Goal: Task Accomplishment & Management: Use online tool/utility

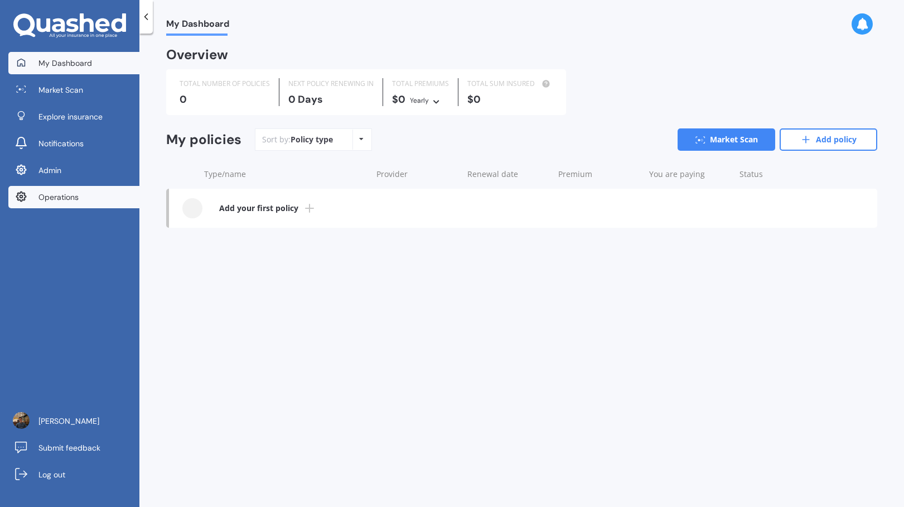
click at [113, 203] on link "Operations" at bounding box center [73, 197] width 131 height 22
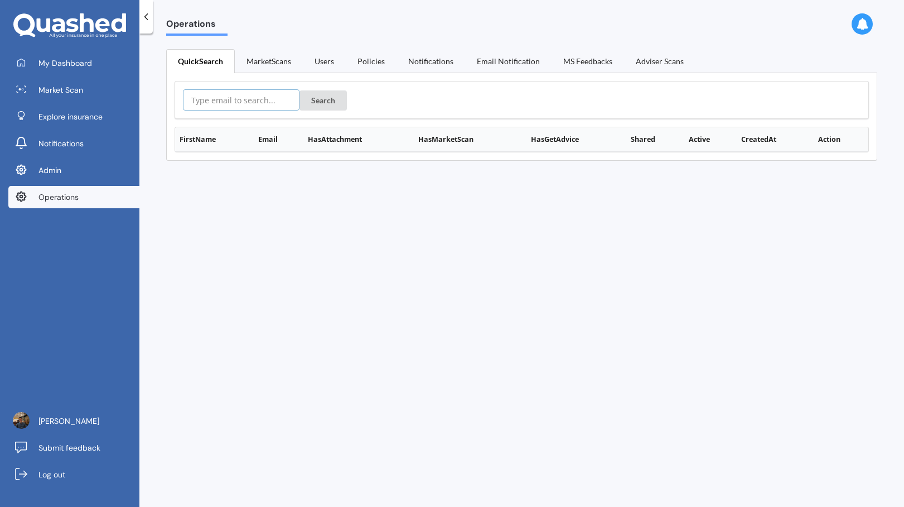
click at [274, 102] on input "text" at bounding box center [241, 99] width 117 height 21
paste input "theodorebear.rudolph@gmail.com"
click at [306, 100] on button "Search" at bounding box center [323, 100] width 47 height 20
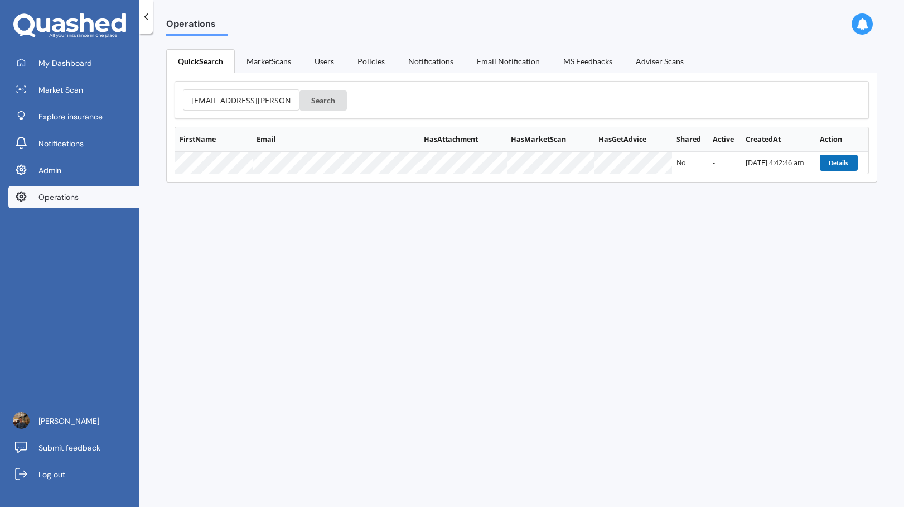
click at [835, 161] on button "Details" at bounding box center [839, 163] width 38 height 16
click at [263, 104] on input "theodorebear.rudolph@gmail.com" at bounding box center [241, 99] width 117 height 21
paste input "alexohzs10"
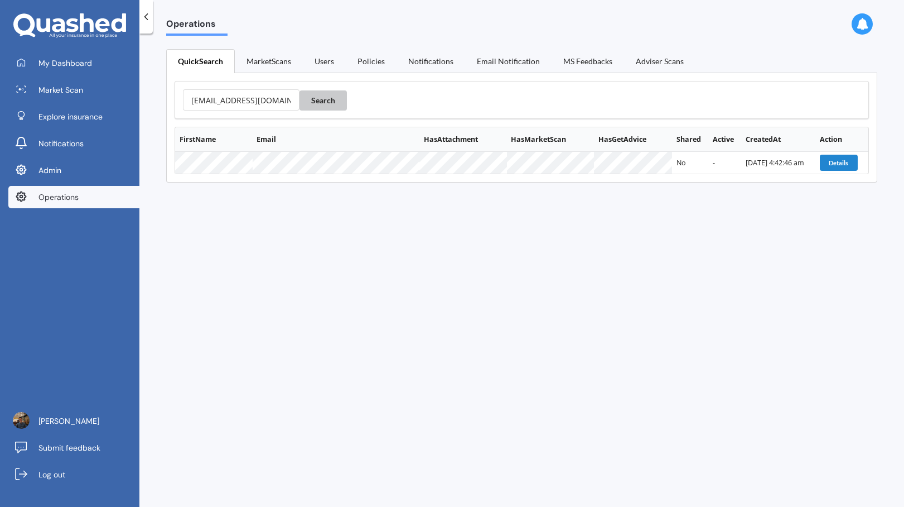
click at [319, 100] on button "Search" at bounding box center [323, 100] width 47 height 20
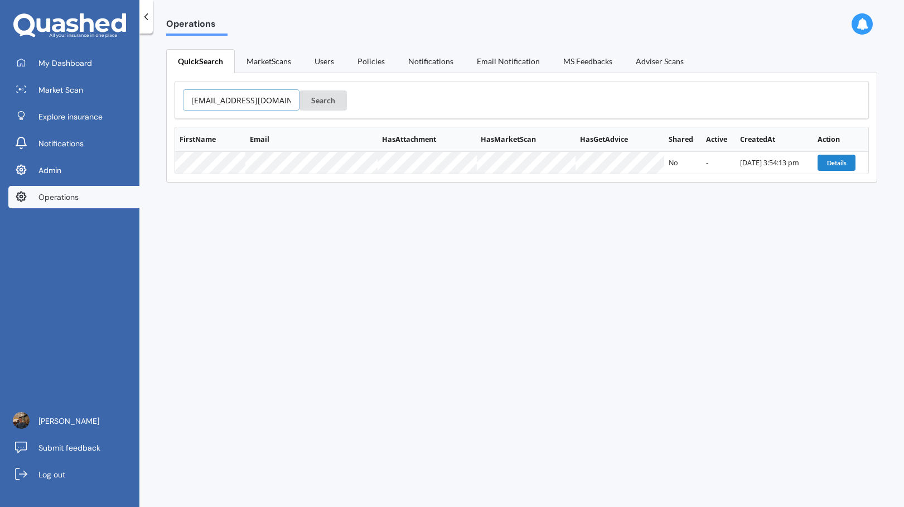
click at [268, 97] on input "alexohzs10@gmail.com" at bounding box center [241, 99] width 117 height 21
paste input "matu.pene@toiohomai.ac.nz"
click at [316, 105] on button "Search" at bounding box center [323, 100] width 47 height 20
click at [842, 163] on button "Details" at bounding box center [837, 163] width 38 height 16
click at [261, 97] on input "matu.pene@toiohomai.ac.nz" at bounding box center [241, 99] width 117 height 21
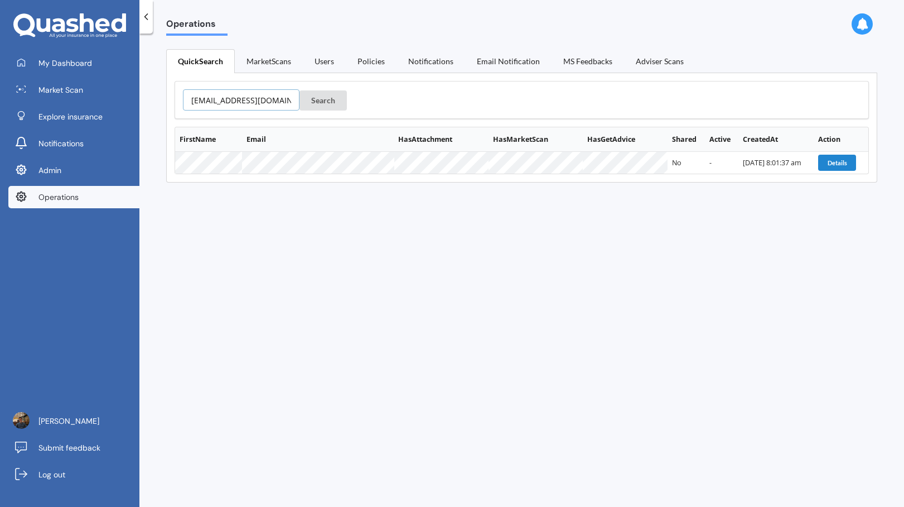
scroll to position [0, 16]
paste input "kkbayliss@xtra.co"
click at [310, 102] on button "Search" at bounding box center [323, 100] width 47 height 20
click at [832, 157] on button "Details" at bounding box center [836, 163] width 38 height 16
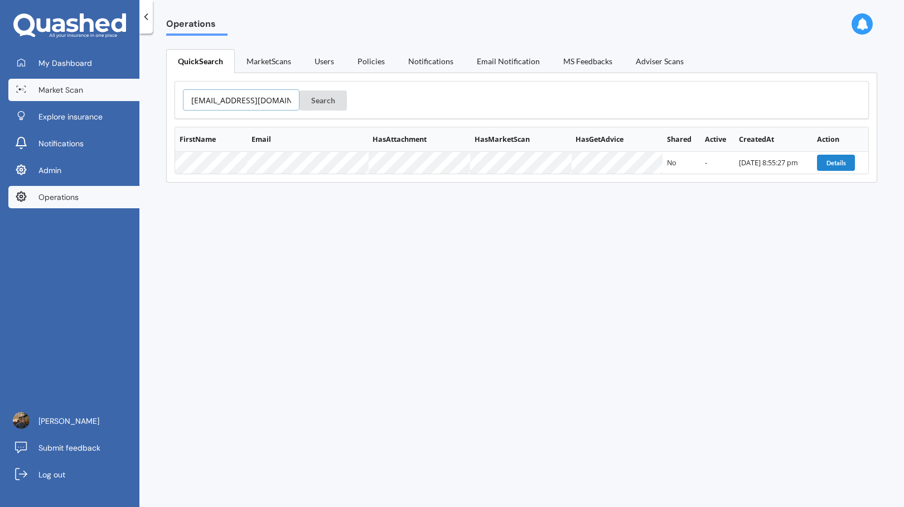
drag, startPoint x: 269, startPoint y: 104, endPoint x: 136, endPoint y: 93, distance: 134.3
click at [136, 93] on div "My Dashboard Market Scan Explore insurance Notifications Admin Operations Justi…" at bounding box center [452, 253] width 904 height 507
paste input "iresha.gunawardena05@gmail.com"
click at [311, 100] on button "Search" at bounding box center [323, 100] width 47 height 20
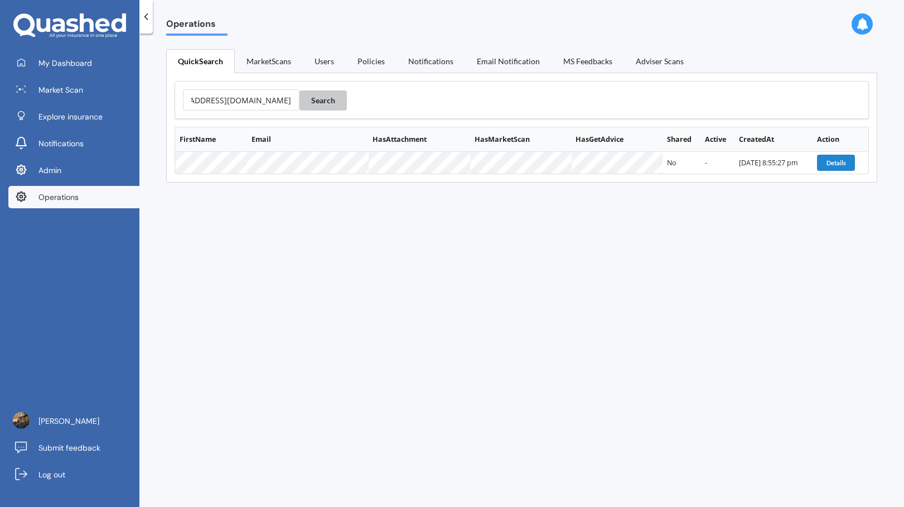
scroll to position [0, 0]
click at [826, 161] on button "Details" at bounding box center [838, 163] width 38 height 16
click at [259, 98] on input "iresha.gunawardena05@gmail.com" at bounding box center [241, 99] width 117 height 21
paste input "nadiatrim22"
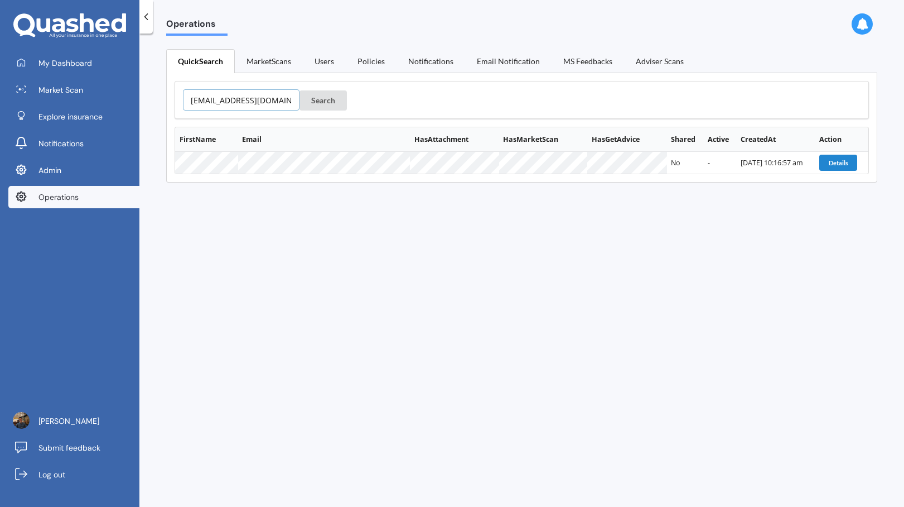
click at [300, 90] on button "Search" at bounding box center [323, 100] width 47 height 20
click at [826, 162] on button "Details" at bounding box center [837, 163] width 38 height 16
click at [274, 106] on input "[EMAIL_ADDRESS][DOMAIN_NAME]" at bounding box center [241, 99] width 117 height 21
click at [269, 97] on input "[EMAIL_ADDRESS][DOMAIN_NAME]" at bounding box center [241, 99] width 117 height 21
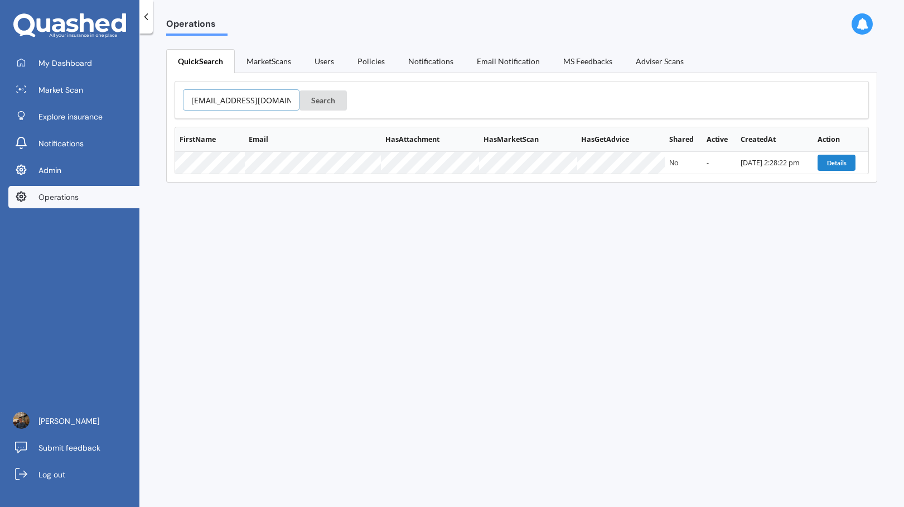
scroll to position [0, 1]
paste input "mktacc"
click at [300, 90] on button "Search" at bounding box center [323, 100] width 47 height 20
drag, startPoint x: 272, startPoint y: 100, endPoint x: 141, endPoint y: 95, distance: 131.2
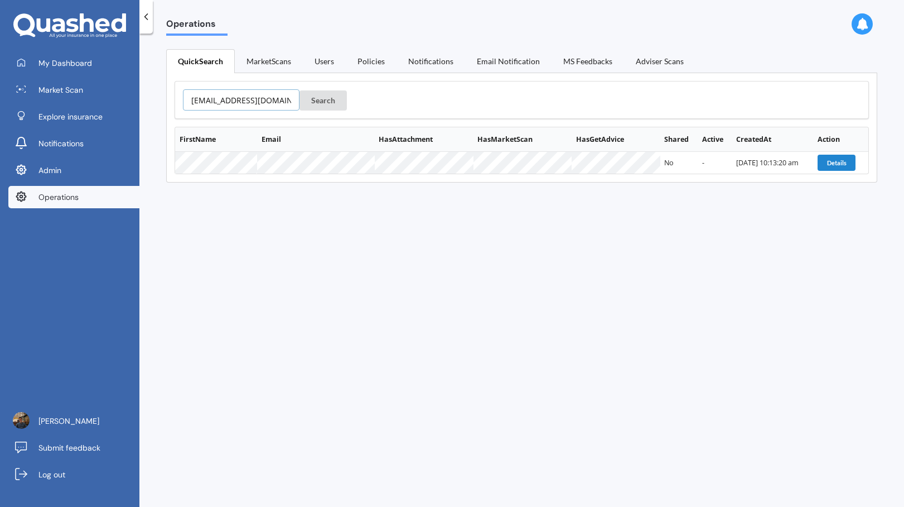
click at [141, 95] on div "Operations QuickSearch MarketScans Users Policies Notifications Email Notificat…" at bounding box center [521, 272] width 765 height 473
paste input "uni.narayan19"
click at [311, 94] on button "Search" at bounding box center [323, 100] width 47 height 20
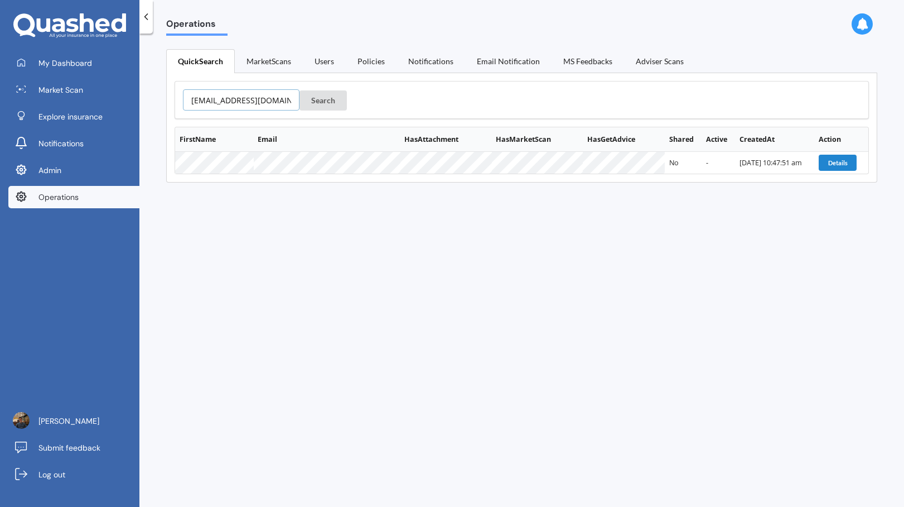
click at [245, 100] on input "muni.narayan19@gmail.com" at bounding box center [241, 99] width 117 height 21
paste input "trustaimmi"
click at [300, 90] on button "Search" at bounding box center [323, 100] width 47 height 20
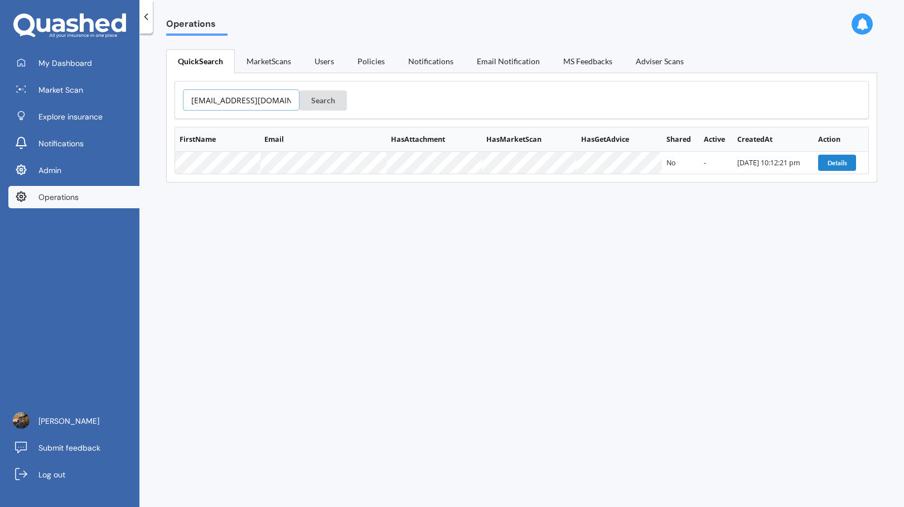
paste input "yashtrimbakkar0118"
click at [300, 90] on button "Search" at bounding box center [323, 100] width 47 height 20
click at [249, 97] on input "yashtrimbakkar0118@gmail.com" at bounding box center [241, 99] width 117 height 21
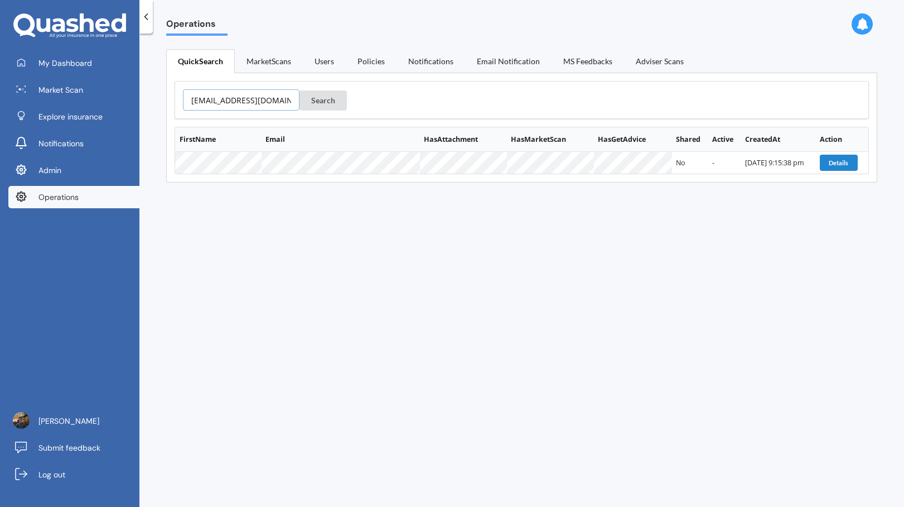
scroll to position [0, 31]
paste input "jill.devlin@outlook.co.nz"
click at [300, 90] on button "Search" at bounding box center [323, 100] width 47 height 20
click at [827, 162] on button "Details" at bounding box center [837, 163] width 38 height 16
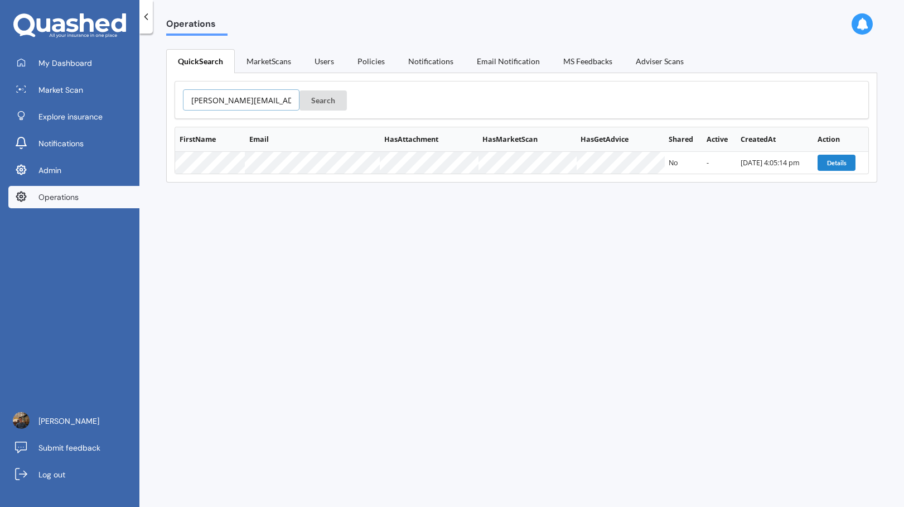
click at [262, 102] on input "jill.devlin@outlook.co.nz" at bounding box center [241, 99] width 117 height 21
paste input "petercharlett63@gmail.com"
click at [300, 90] on button "Search" at bounding box center [323, 100] width 47 height 20
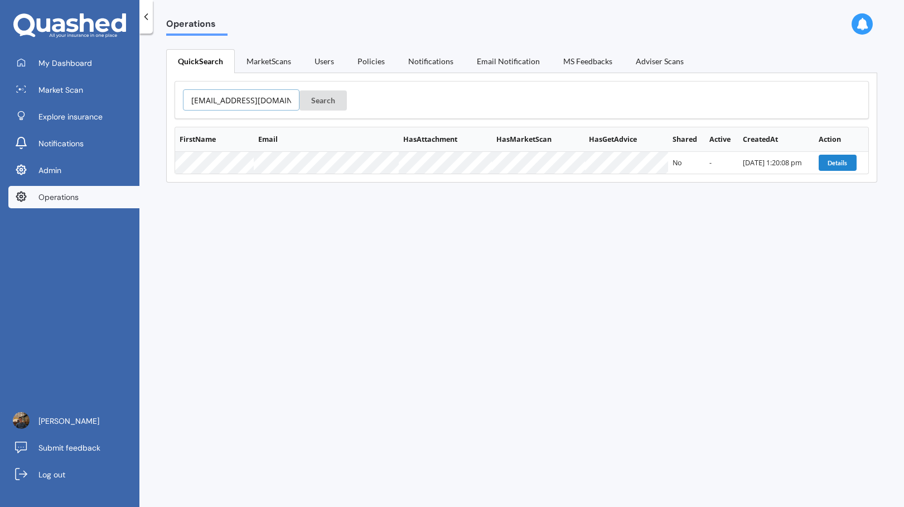
click at [228, 98] on input "petercharlett63@gmail.com" at bounding box center [241, 99] width 117 height 21
paste input "fahkuoi"
click at [228, 98] on input "fahkuoi@gmail.com" at bounding box center [241, 99] width 117 height 21
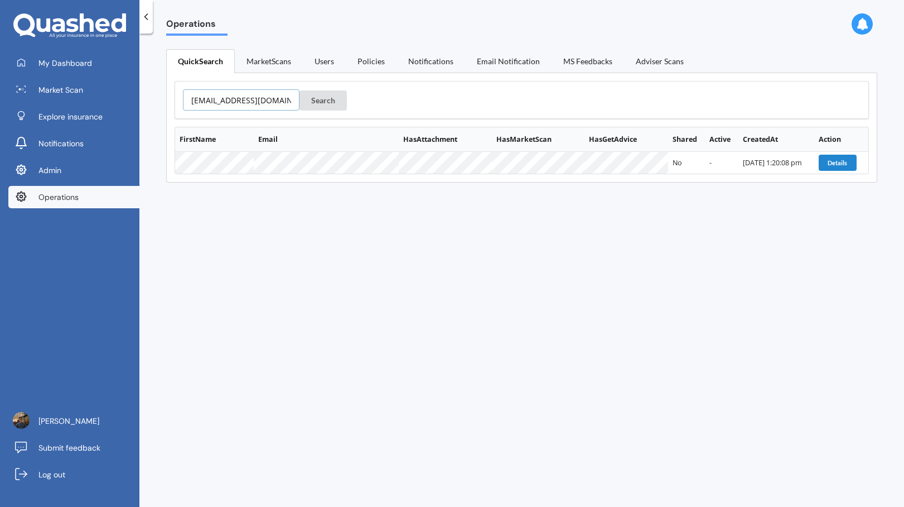
click at [300, 90] on button "Search" at bounding box center [323, 100] width 47 height 20
click at [268, 97] on input "fahkuoi@gmail.com" at bounding box center [241, 99] width 117 height 21
paste input "killianjohndre"
click at [300, 90] on button "Search" at bounding box center [323, 100] width 47 height 20
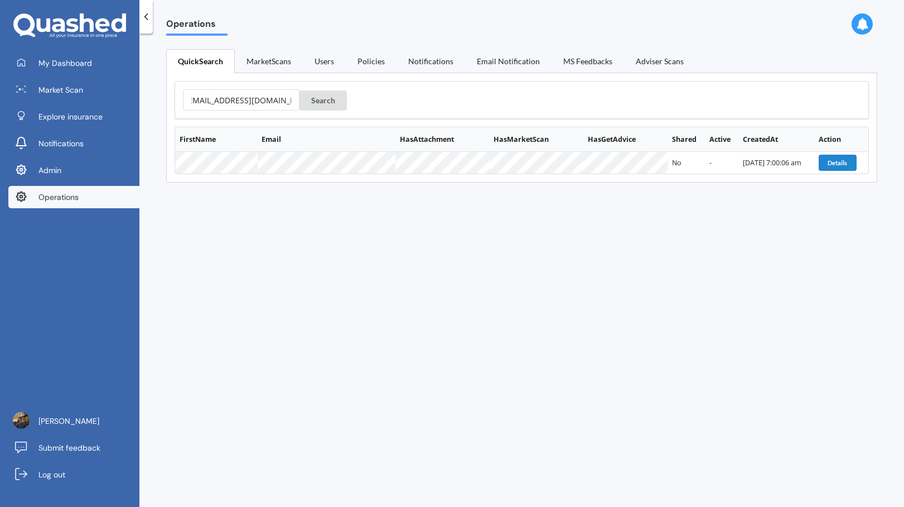
scroll to position [0, 0]
click at [269, 99] on input "killianjohndre@gmail.com" at bounding box center [241, 99] width 117 height 21
paste input "angrej.84"
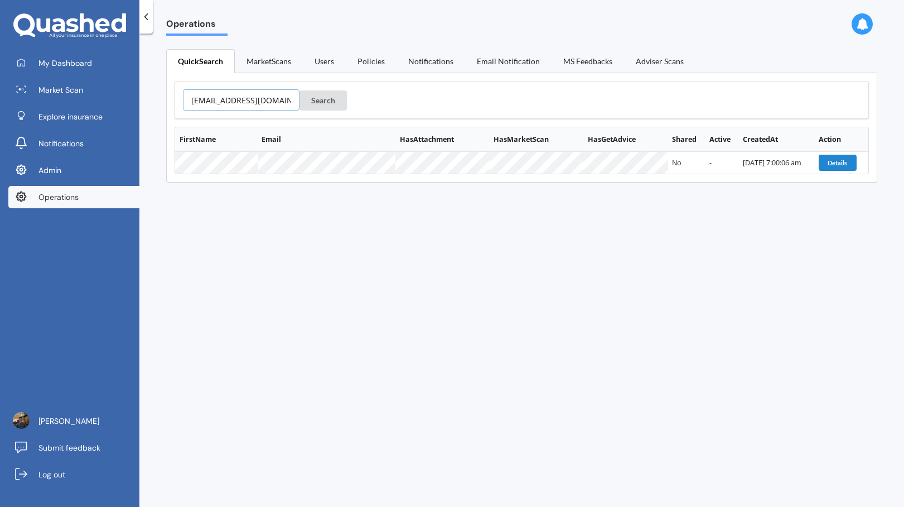
click at [300, 90] on button "Search" at bounding box center [323, 100] width 47 height 20
click at [281, 99] on input "angrej.84@gmail.com" at bounding box center [241, 99] width 117 height 21
paste input "chrissy.crosswell"
type input "chrissy.crosswell@gmail.com"
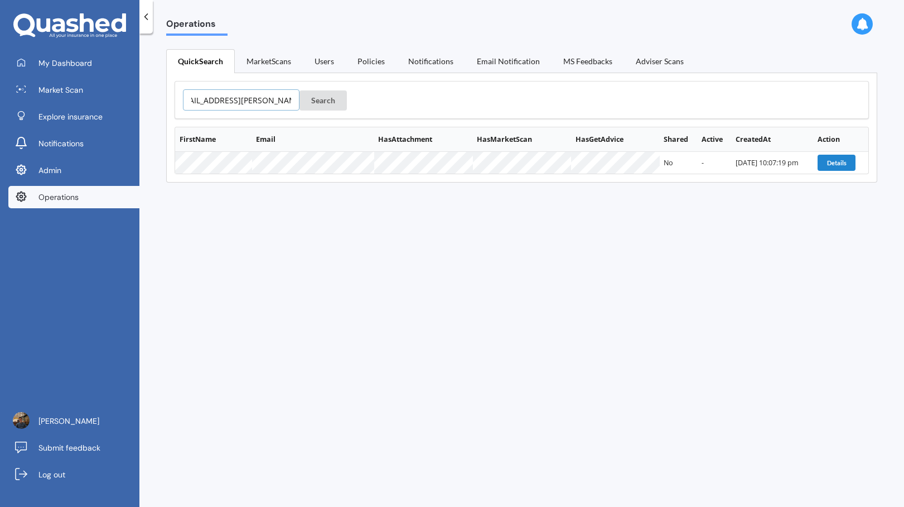
click at [300, 90] on button "Search" at bounding box center [323, 100] width 47 height 20
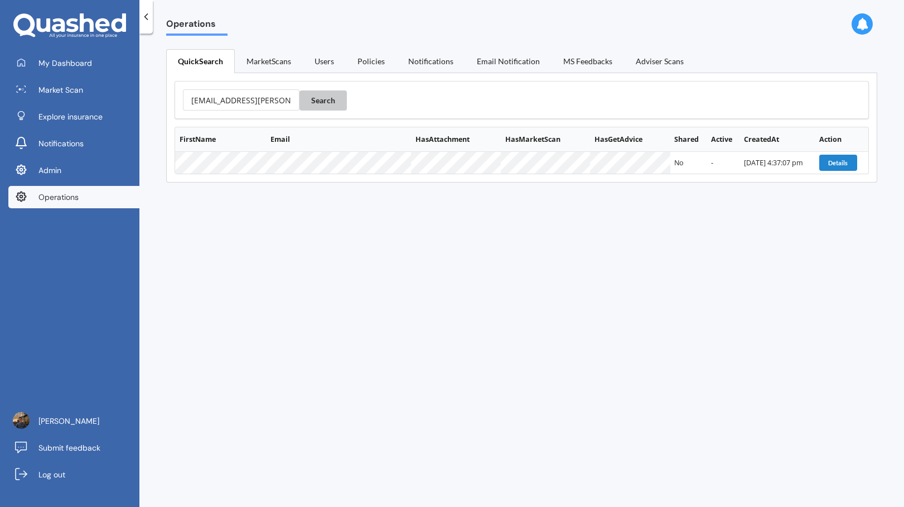
click at [307, 103] on button "Search" at bounding box center [323, 100] width 47 height 20
click at [108, 201] on link "Operations" at bounding box center [73, 197] width 131 height 22
click at [92, 476] on link "Log out" at bounding box center [73, 474] width 131 height 22
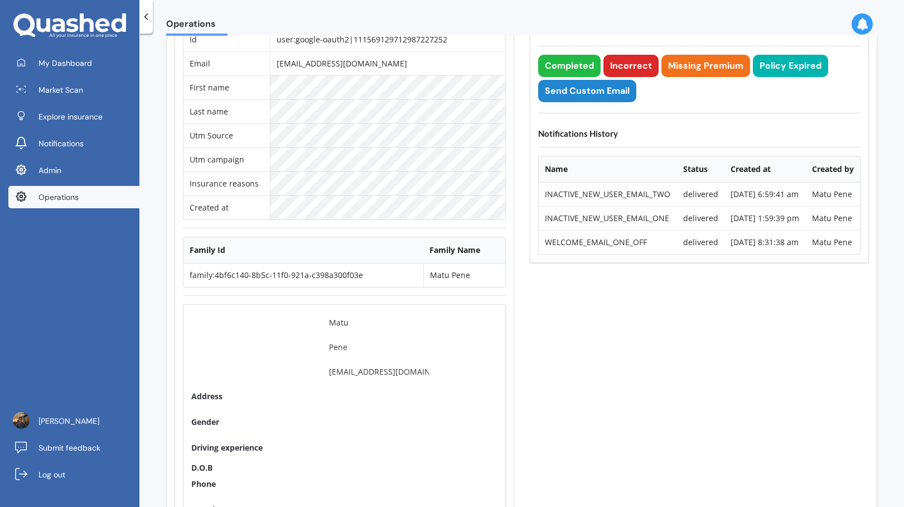
scroll to position [57, 0]
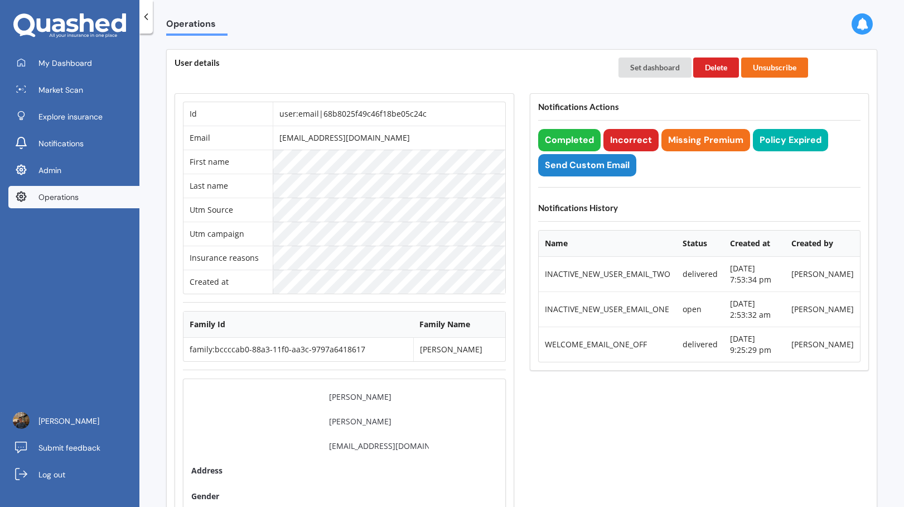
click at [74, 186] on link "Operations" at bounding box center [73, 197] width 131 height 22
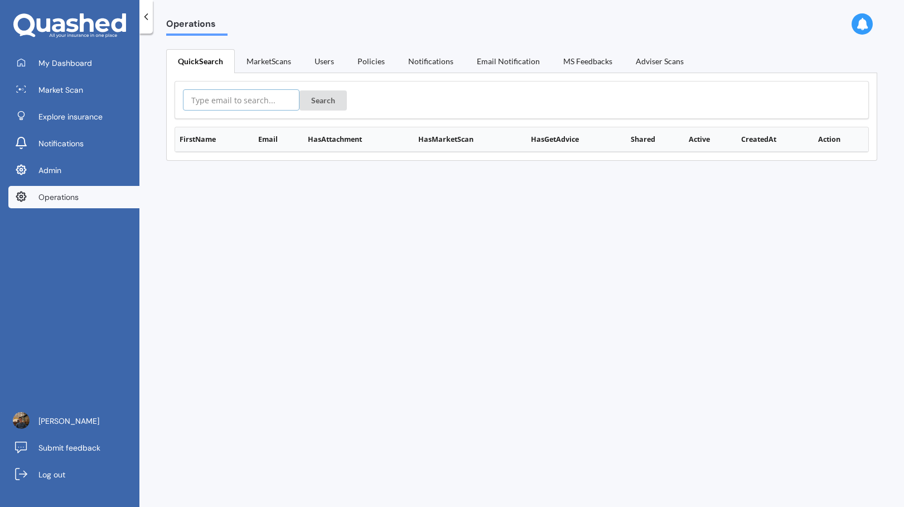
click at [267, 102] on input "text" at bounding box center [241, 99] width 117 height 21
paste input "ophir.karon@gmail.com"
type input "ophir.karon@gmail.com"
click at [312, 103] on button "Search" at bounding box center [323, 100] width 47 height 20
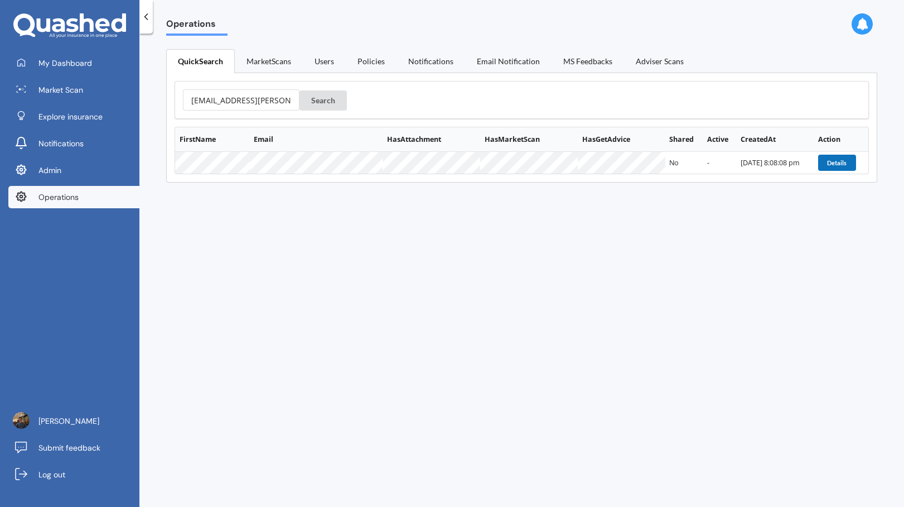
click at [837, 166] on button "Details" at bounding box center [837, 163] width 38 height 16
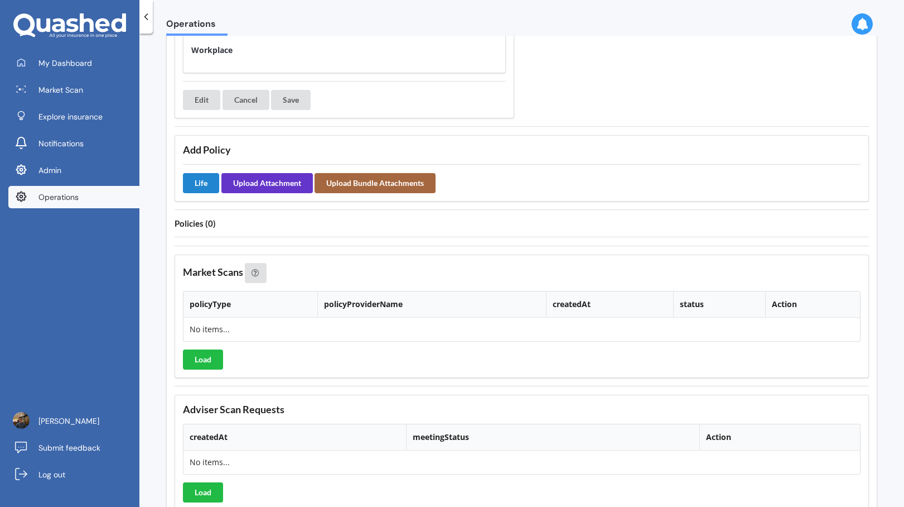
scroll to position [875, 0]
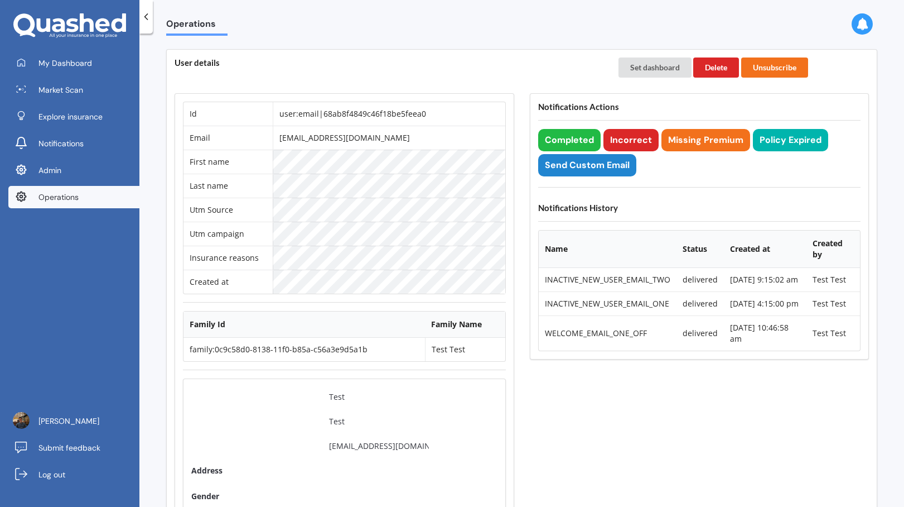
click at [379, 140] on td "[EMAIL_ADDRESS][DOMAIN_NAME]" at bounding box center [389, 138] width 232 height 24
